Goal: Transaction & Acquisition: Book appointment/travel/reservation

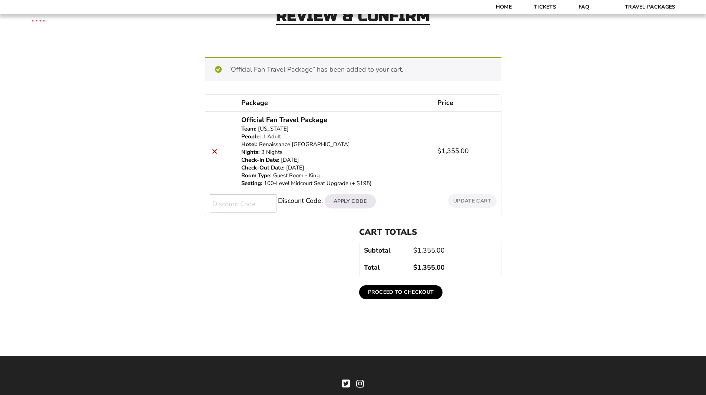
scroll to position [19, 0]
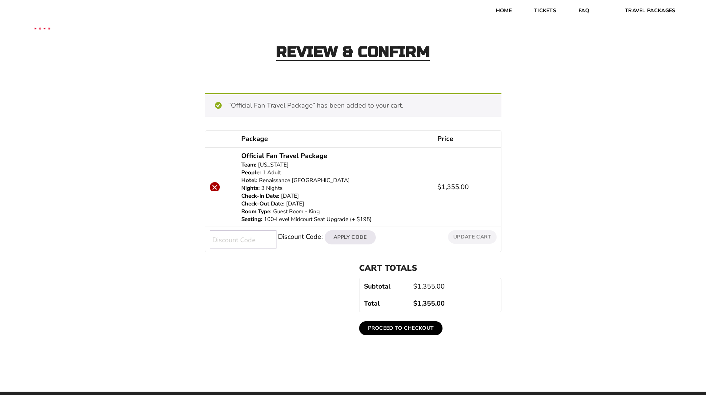
click at [215, 188] on link "×" at bounding box center [215, 187] width 10 height 10
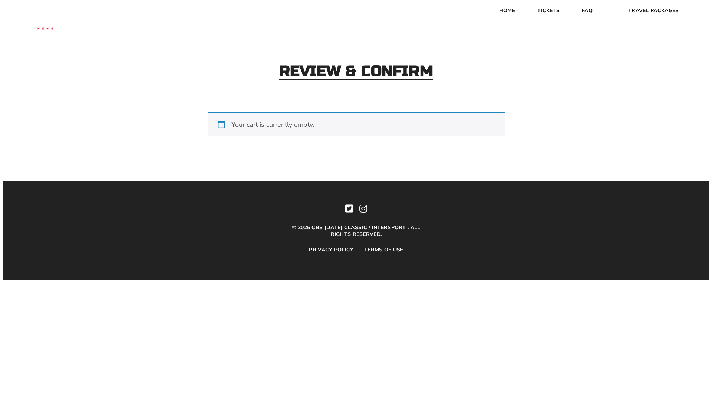
scroll to position [0, 0]
click at [550, 15] on link "Tickets" at bounding box center [548, 10] width 44 height 21
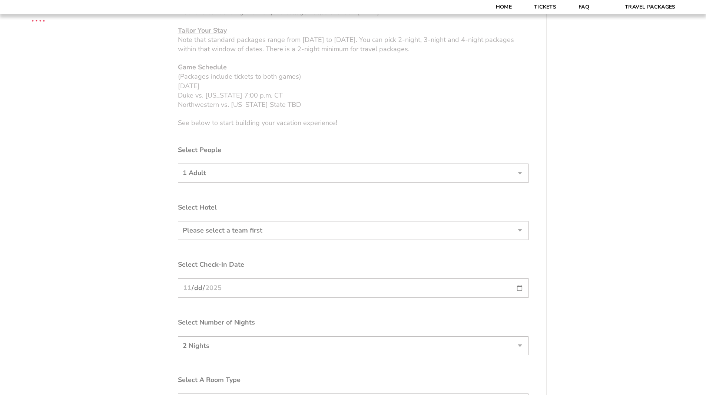
scroll to position [414, 0]
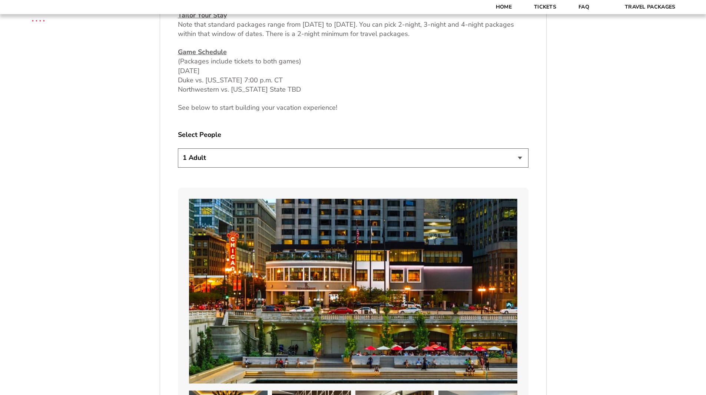
click at [444, 167] on select "1 Adult 2 Adults 3 Adults 4 Adults 2 Adults + 1 Child 2 Adults + 2 Children 2 A…" at bounding box center [353, 157] width 351 height 19
click at [178, 148] on select "1 Adult 2 Adults 3 Adults 4 Adults 2 Adults + 1 Child 2 Adults + 2 Children 2 A…" at bounding box center [353, 157] width 351 height 19
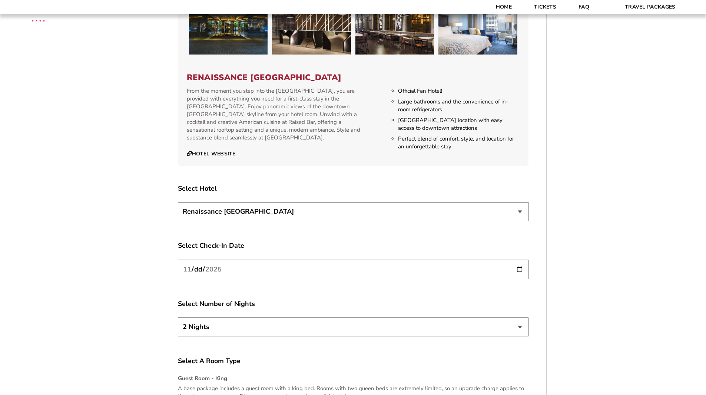
scroll to position [810, 0]
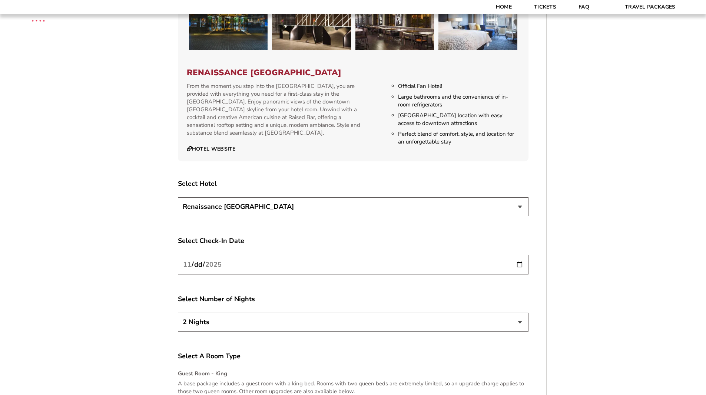
click at [483, 329] on select "2 Nights 3 Nights 4 Nights" at bounding box center [353, 321] width 351 height 19
select select "3 Nights"
click at [178, 312] on select "2 Nights 3 Nights 4 Nights" at bounding box center [353, 321] width 351 height 19
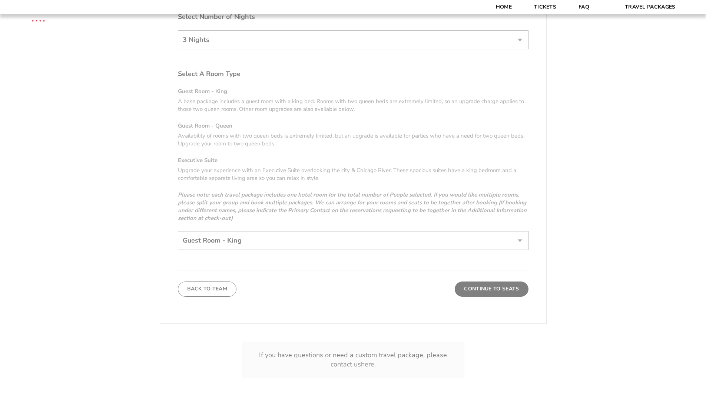
scroll to position [1097, 0]
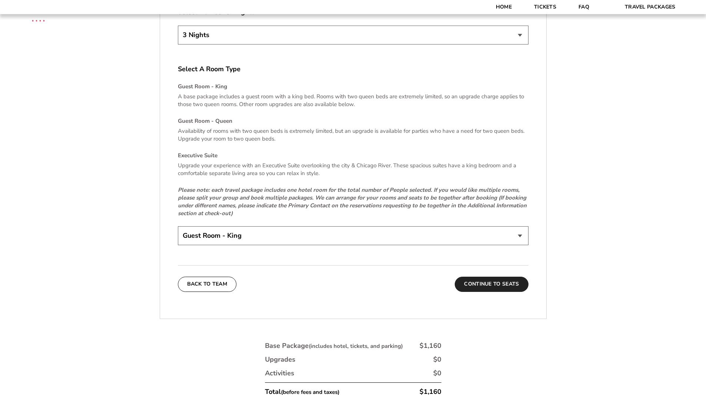
click at [490, 285] on button "Continue To Seats" at bounding box center [491, 284] width 73 height 15
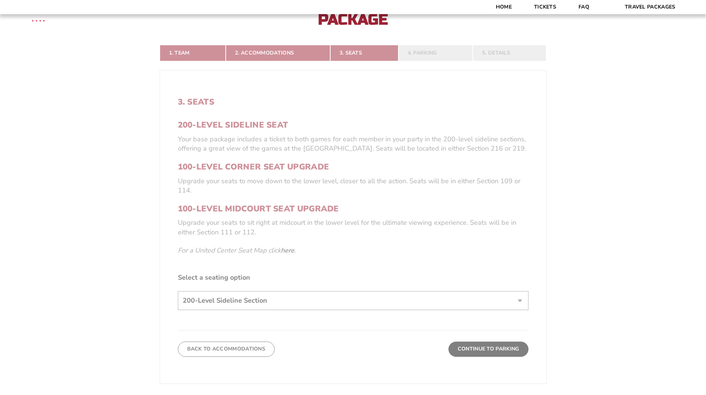
scroll to position [187, 0]
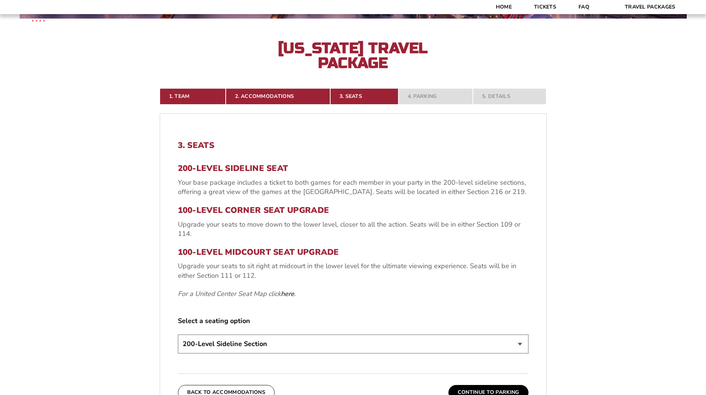
click at [504, 347] on select "200-Level Sideline Section 100-Level Corner Seat Upgrade (+$80 per person) 100-…" at bounding box center [353, 343] width 351 height 19
select select "100-Level Midcourt Seat Upgrade"
click at [178, 334] on select "200-Level Sideline Section 100-Level Corner Seat Upgrade (+$80 per person) 100-…" at bounding box center [353, 343] width 351 height 19
click at [495, 391] on button "Continue To Parking" at bounding box center [489, 392] width 80 height 15
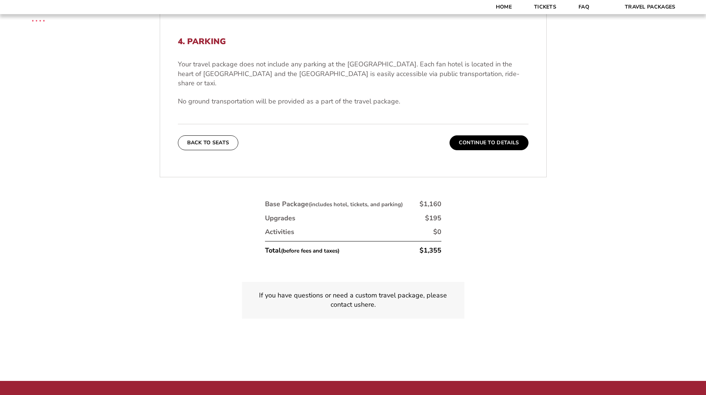
scroll to position [291, 0]
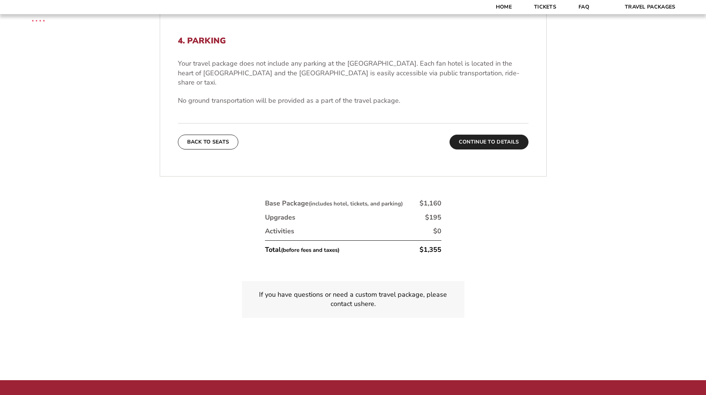
click at [503, 135] on button "Continue To Details" at bounding box center [489, 142] width 79 height 15
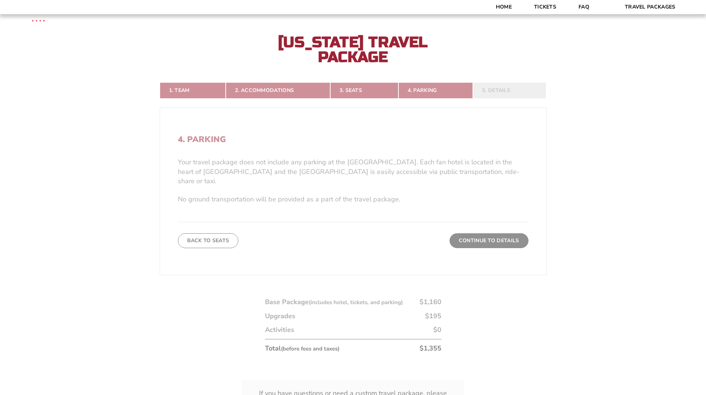
scroll to position [187, 0]
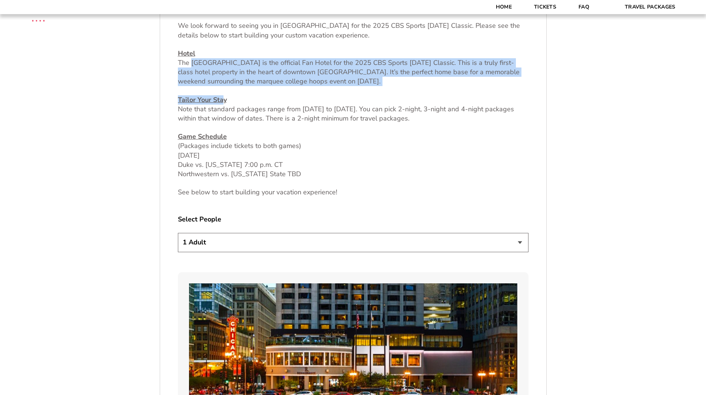
scroll to position [343, 0]
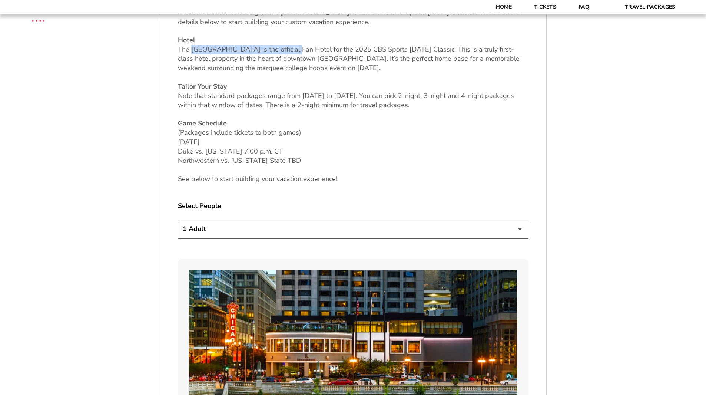
drag, startPoint x: 191, startPoint y: 85, endPoint x: 306, endPoint y: 49, distance: 120.4
click at [306, 49] on p "Hotel The Renaissance Chicago Downtown Hotel is the official Fan Hotel for the …" at bounding box center [353, 54] width 351 height 37
copy p "Renaissance [GEOGRAPHIC_DATA]"
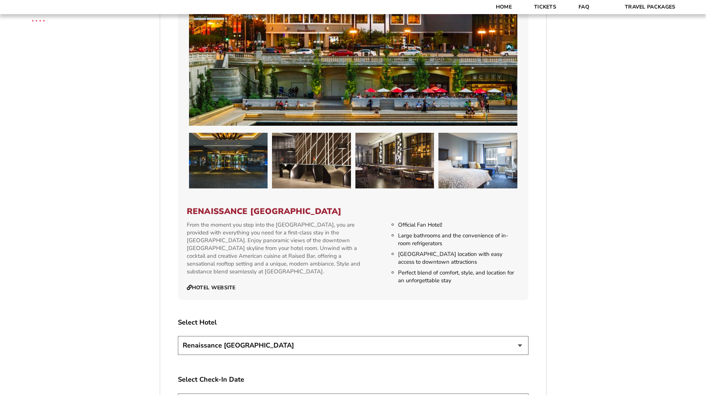
scroll to position [681, 0]
